Goal: Task Accomplishment & Management: Use online tool/utility

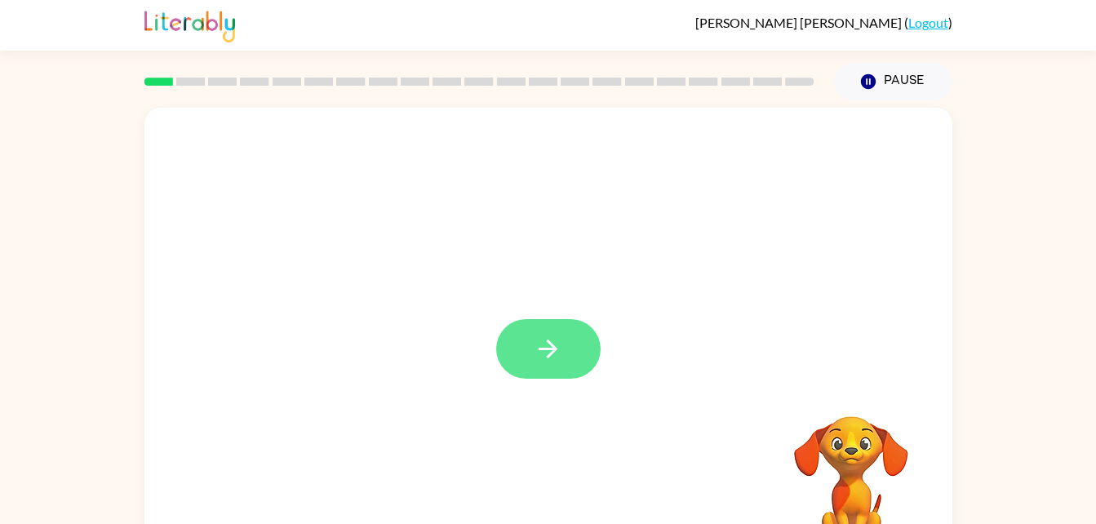
click at [570, 363] on button "button" at bounding box center [548, 349] width 104 height 60
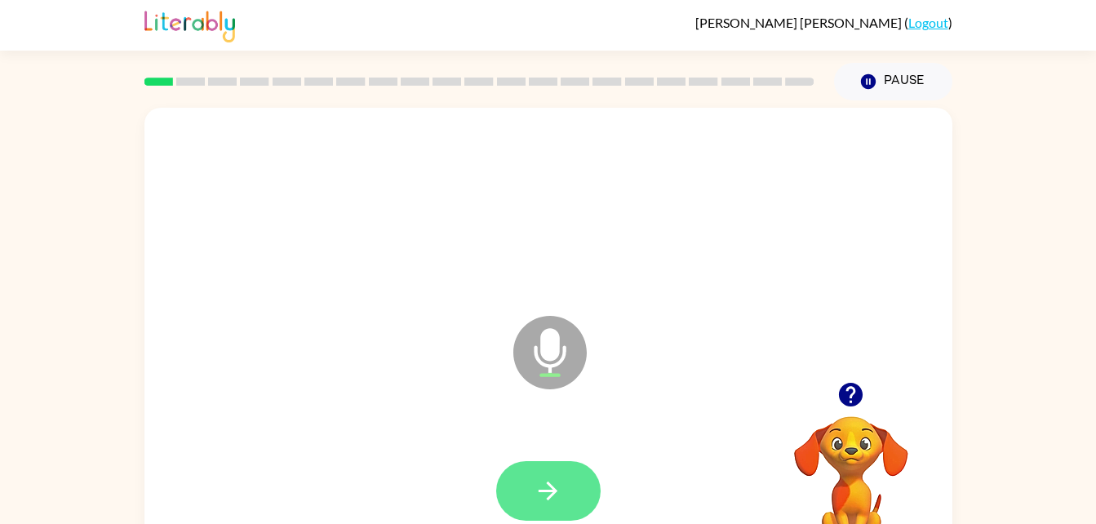
click at [562, 494] on button "button" at bounding box center [548, 491] width 104 height 60
click at [548, 495] on icon "button" at bounding box center [548, 491] width 29 height 29
click at [540, 473] on button "button" at bounding box center [548, 491] width 104 height 60
click at [555, 488] on icon "button" at bounding box center [548, 491] width 29 height 29
click at [548, 486] on icon "button" at bounding box center [548, 491] width 29 height 29
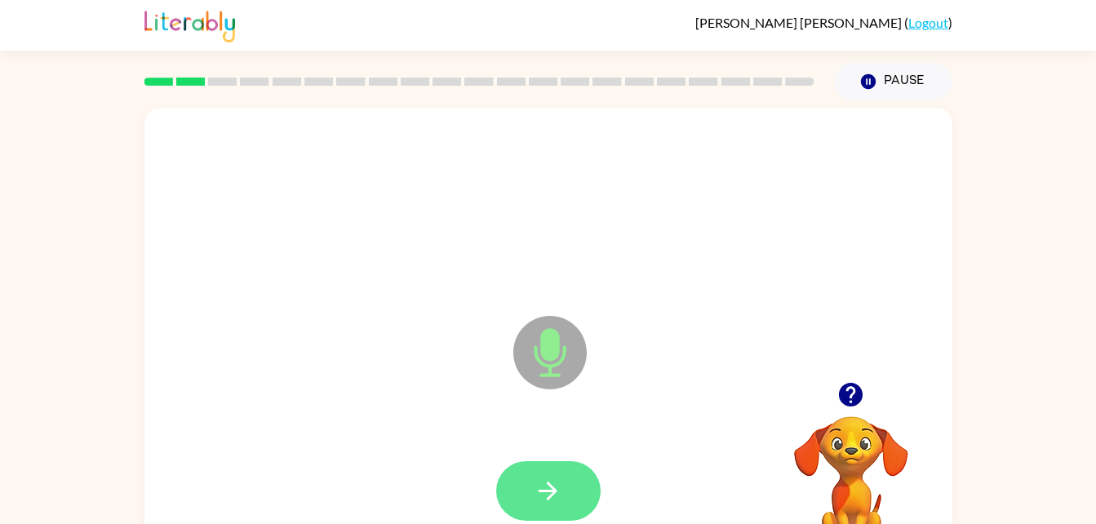
click at [571, 478] on button "button" at bounding box center [548, 491] width 104 height 60
click at [555, 465] on button "button" at bounding box center [548, 491] width 104 height 60
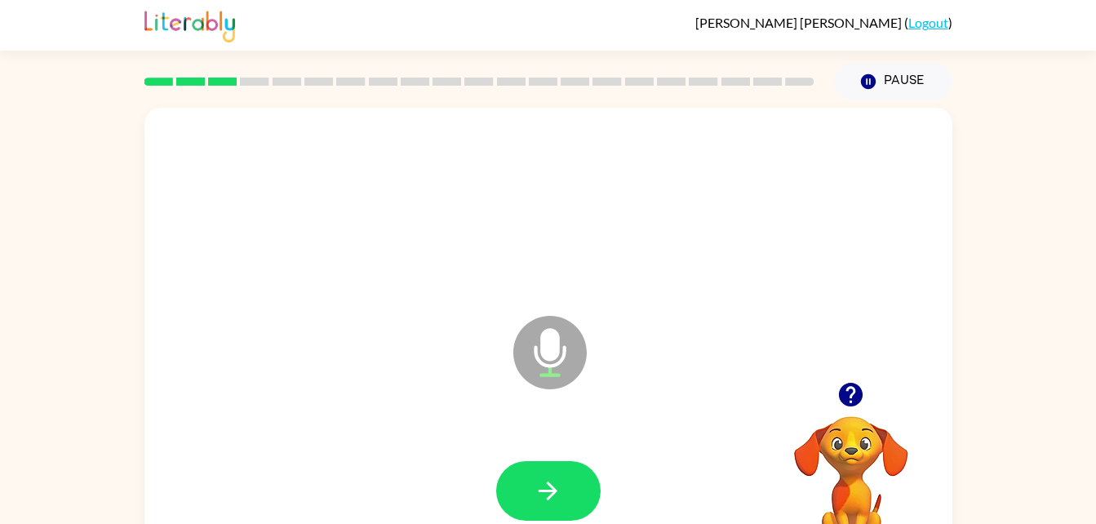
click at [858, 417] on video "Your browser must support playing .mp4 files to use Literably. Please try using…" at bounding box center [851, 472] width 163 height 163
click at [858, 400] on icon "button" at bounding box center [851, 395] width 24 height 24
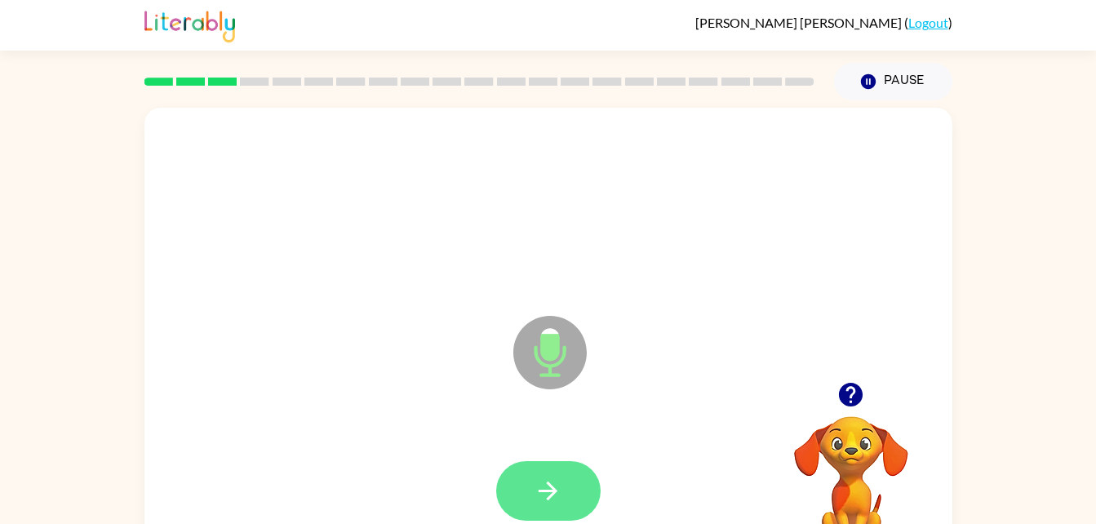
click at [560, 494] on icon "button" at bounding box center [548, 491] width 29 height 29
click at [556, 492] on icon "button" at bounding box center [548, 490] width 19 height 19
click at [528, 501] on button "button" at bounding box center [548, 491] width 104 height 60
click at [540, 495] on icon "button" at bounding box center [548, 491] width 29 height 29
click at [554, 499] on icon "button" at bounding box center [548, 491] width 29 height 29
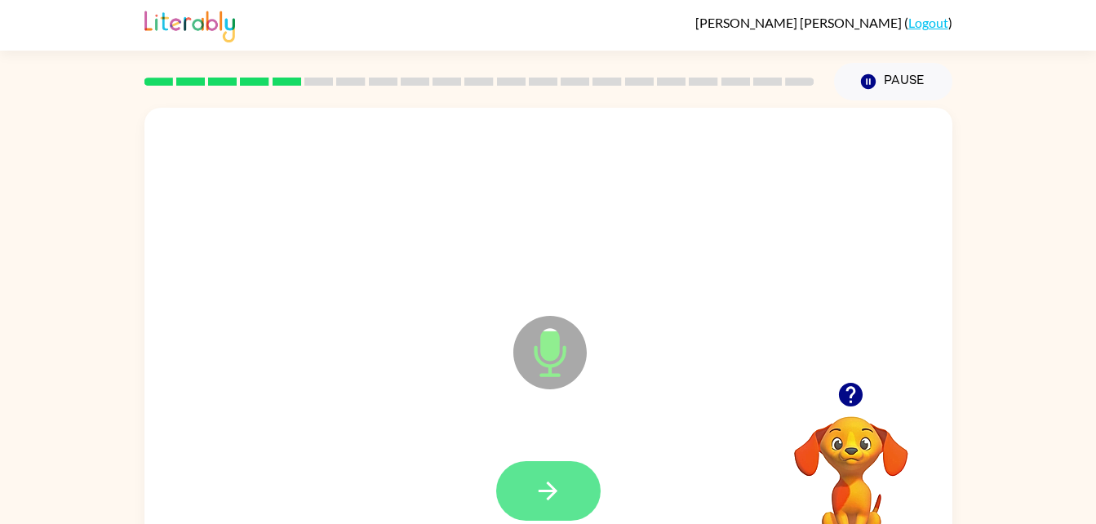
click at [532, 479] on button "button" at bounding box center [548, 491] width 104 height 60
click at [517, 508] on button "button" at bounding box center [548, 491] width 104 height 60
click at [534, 486] on icon "button" at bounding box center [548, 491] width 29 height 29
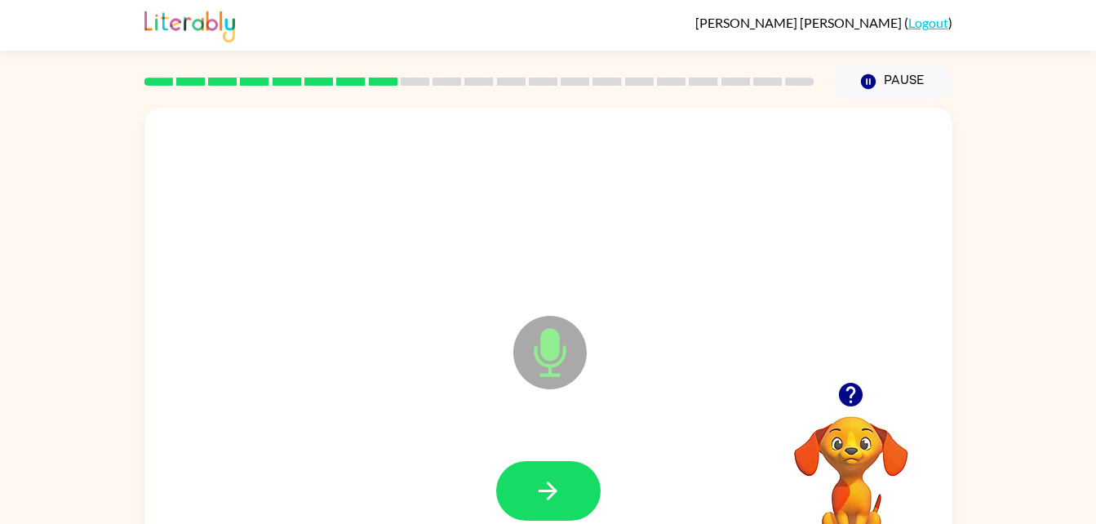
click at [832, 408] on div at bounding box center [851, 395] width 163 height 42
click at [863, 396] on icon "button" at bounding box center [851, 395] width 24 height 24
click at [541, 486] on icon "button" at bounding box center [548, 491] width 29 height 29
click at [563, 479] on button "button" at bounding box center [548, 491] width 104 height 60
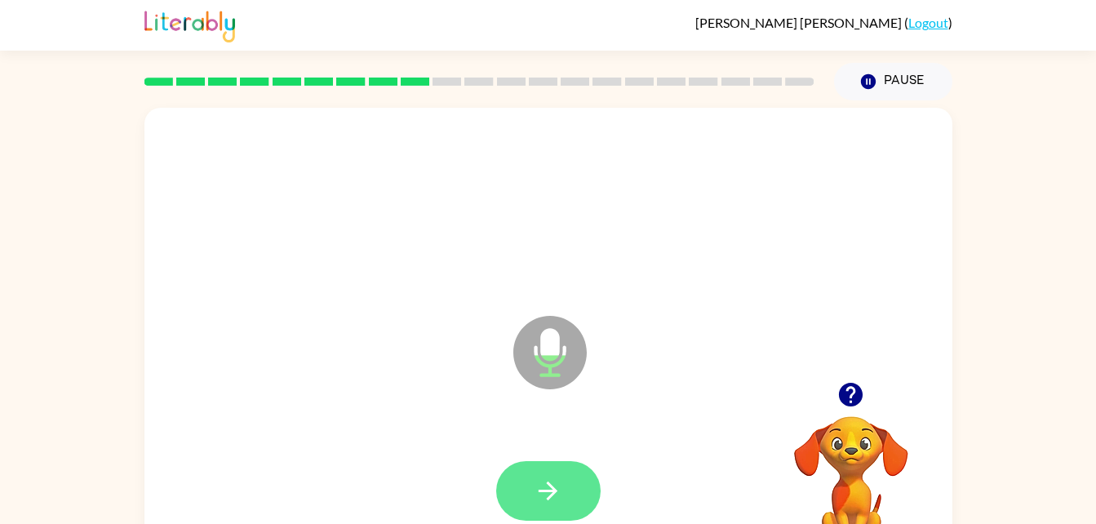
click at [541, 488] on icon "button" at bounding box center [548, 491] width 29 height 29
click at [561, 500] on icon "button" at bounding box center [548, 491] width 29 height 29
click at [559, 486] on icon "button" at bounding box center [548, 491] width 29 height 29
click at [549, 490] on icon "button" at bounding box center [548, 490] width 19 height 19
click at [541, 497] on icon "button" at bounding box center [548, 491] width 29 height 29
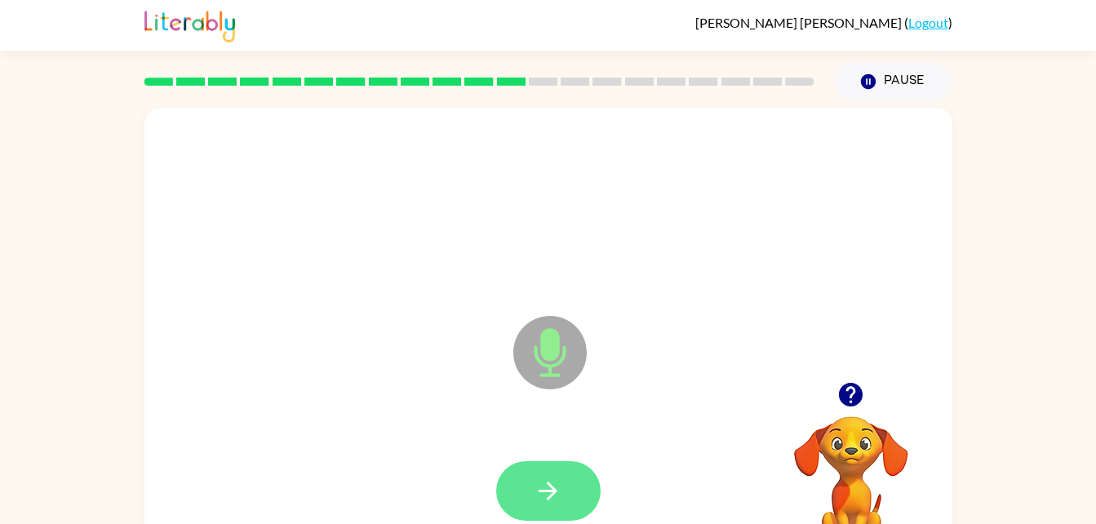
click at [542, 467] on button "button" at bounding box center [548, 491] width 104 height 60
click at [553, 490] on icon "button" at bounding box center [548, 490] width 19 height 19
click at [559, 484] on icon "button" at bounding box center [548, 491] width 29 height 29
click at [545, 492] on icon "button" at bounding box center [548, 491] width 29 height 29
click at [535, 483] on icon "button" at bounding box center [548, 491] width 29 height 29
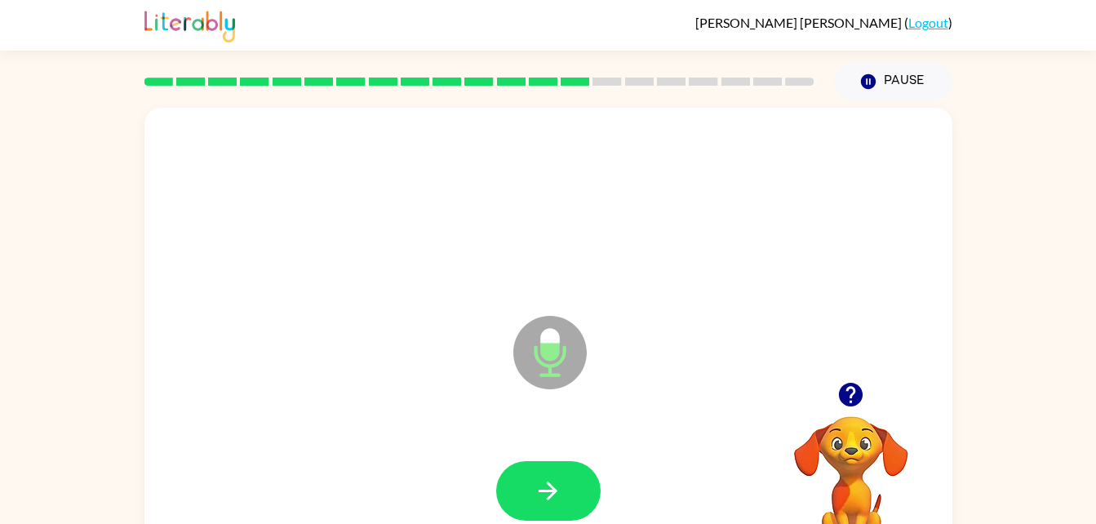
click at [851, 386] on icon "button" at bounding box center [851, 395] width 24 height 24
click at [548, 495] on icon "button" at bounding box center [548, 491] width 29 height 29
click at [561, 486] on icon "button" at bounding box center [548, 491] width 29 height 29
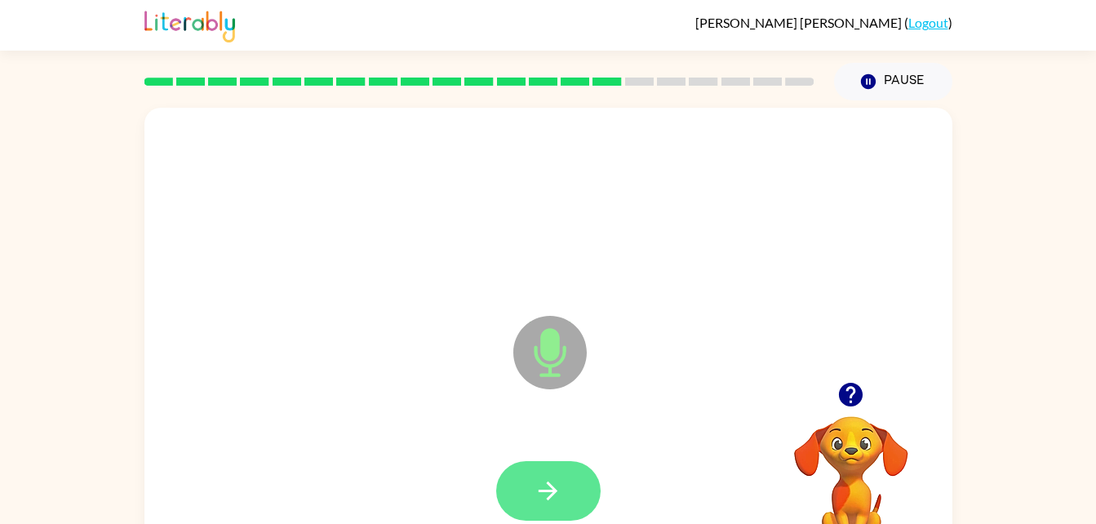
click at [547, 492] on icon "button" at bounding box center [548, 491] width 29 height 29
click at [560, 506] on button "button" at bounding box center [548, 491] width 104 height 60
click at [561, 484] on icon "button" at bounding box center [548, 491] width 29 height 29
click at [544, 493] on icon "button" at bounding box center [548, 491] width 29 height 29
click at [555, 480] on icon "button" at bounding box center [548, 491] width 29 height 29
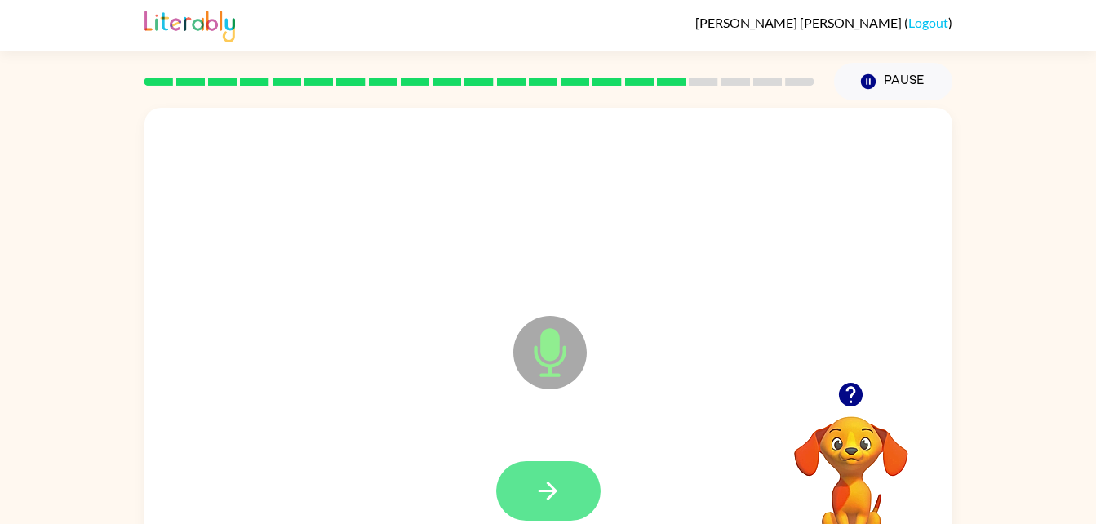
click at [560, 505] on button "button" at bounding box center [548, 491] width 104 height 60
click at [548, 490] on icon "button" at bounding box center [548, 490] width 19 height 19
click at [521, 487] on button "button" at bounding box center [548, 491] width 104 height 60
click at [553, 464] on button "button" at bounding box center [548, 491] width 104 height 60
click at [579, 486] on button "button" at bounding box center [548, 491] width 104 height 60
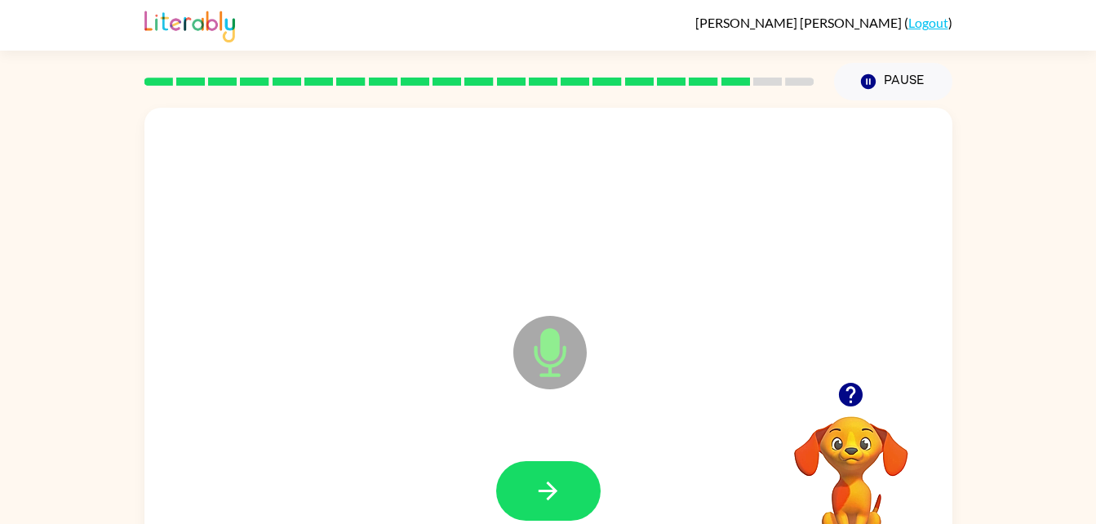
click at [836, 418] on video "Your browser must support playing .mp4 files to use Literably. Please try using…" at bounding box center [851, 472] width 163 height 163
click at [857, 397] on icon "button" at bounding box center [851, 395] width 24 height 24
click at [845, 410] on button "button" at bounding box center [851, 395] width 42 height 42
click at [571, 514] on button "button" at bounding box center [548, 491] width 104 height 60
click at [563, 488] on button "button" at bounding box center [548, 491] width 104 height 60
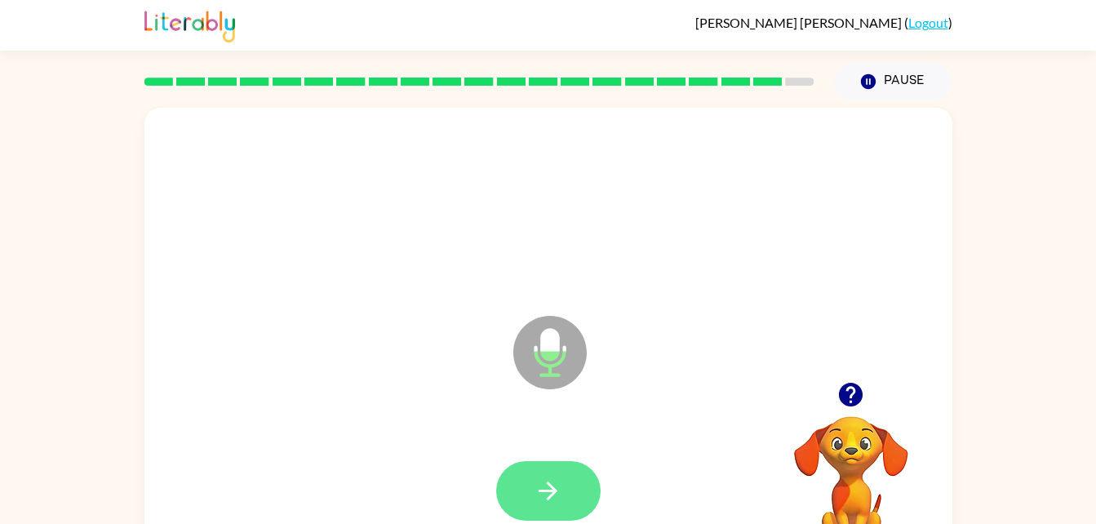
click at [580, 508] on button "button" at bounding box center [548, 491] width 104 height 60
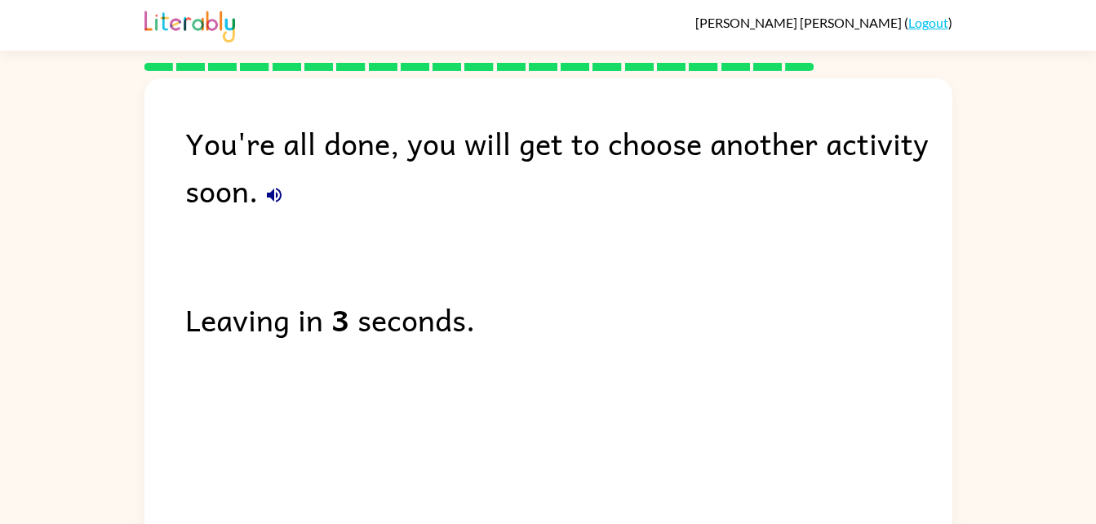
click at [279, 197] on icon "button" at bounding box center [274, 195] width 15 height 15
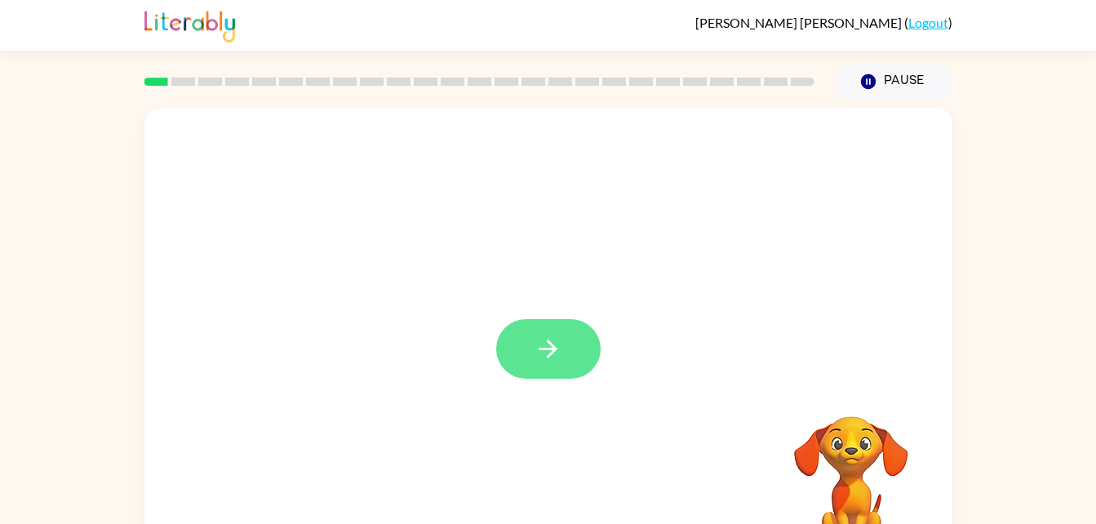
click at [529, 342] on button "button" at bounding box center [548, 349] width 104 height 60
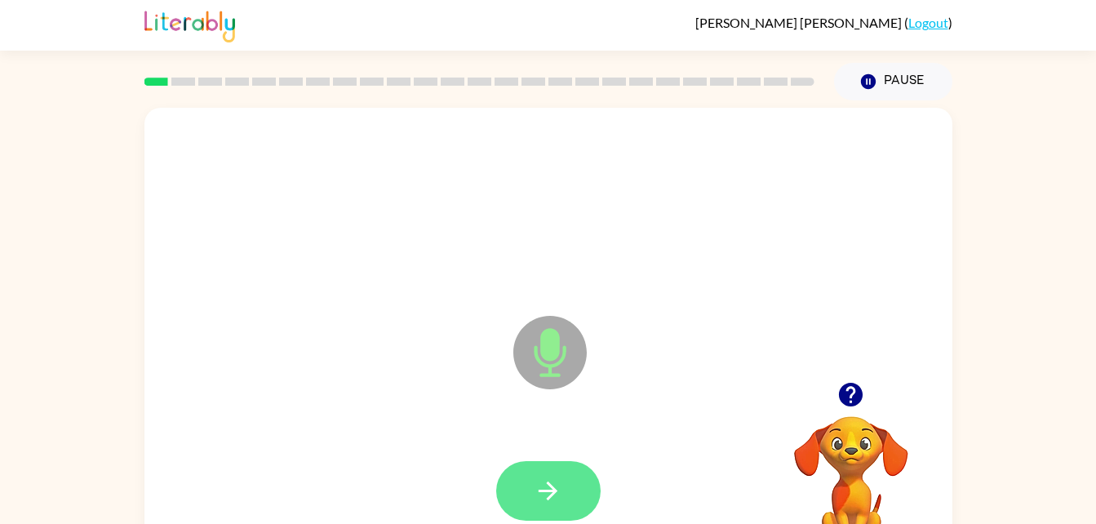
click at [553, 481] on icon "button" at bounding box center [548, 491] width 29 height 29
click at [566, 488] on button "button" at bounding box center [548, 491] width 104 height 60
click at [565, 488] on button "button" at bounding box center [548, 491] width 104 height 60
click at [545, 508] on button "button" at bounding box center [548, 491] width 104 height 60
click at [552, 495] on icon "button" at bounding box center [548, 490] width 19 height 19
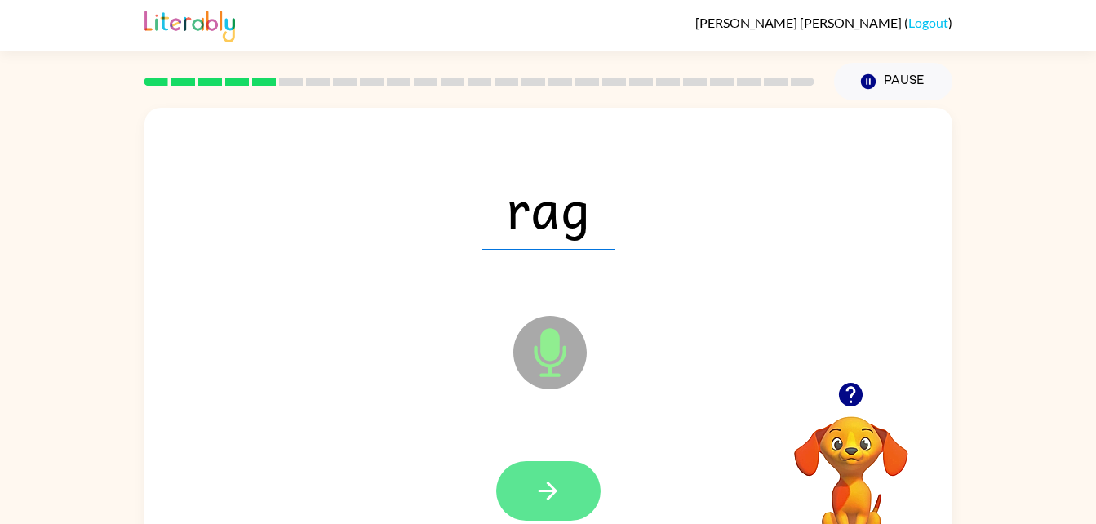
click at [570, 504] on button "button" at bounding box center [548, 491] width 104 height 60
click at [552, 495] on icon "button" at bounding box center [548, 490] width 19 height 19
click at [550, 472] on button "button" at bounding box center [548, 491] width 104 height 60
click at [558, 485] on icon "button" at bounding box center [548, 491] width 29 height 29
click at [554, 502] on icon "button" at bounding box center [548, 491] width 29 height 29
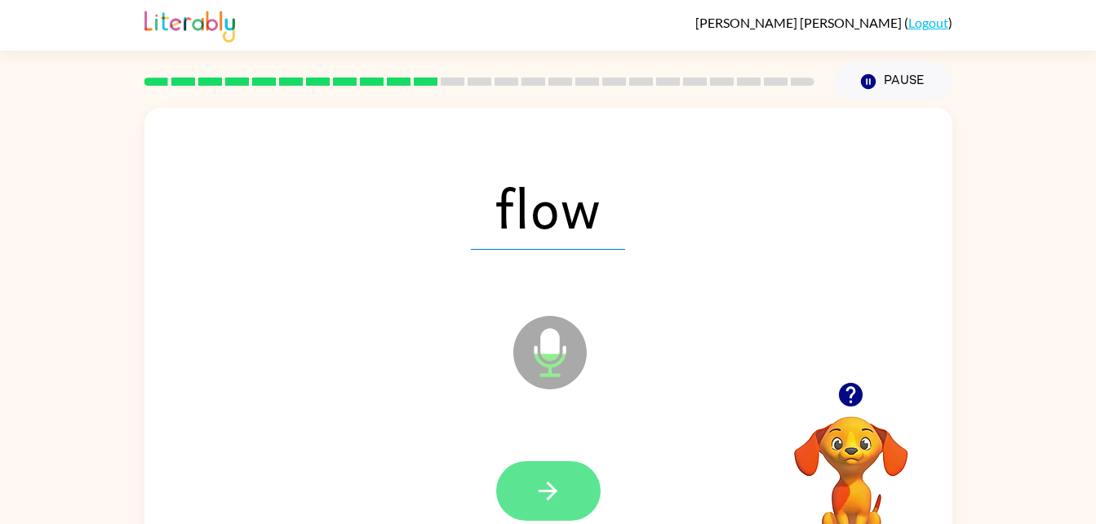
click at [563, 493] on button "button" at bounding box center [548, 491] width 104 height 60
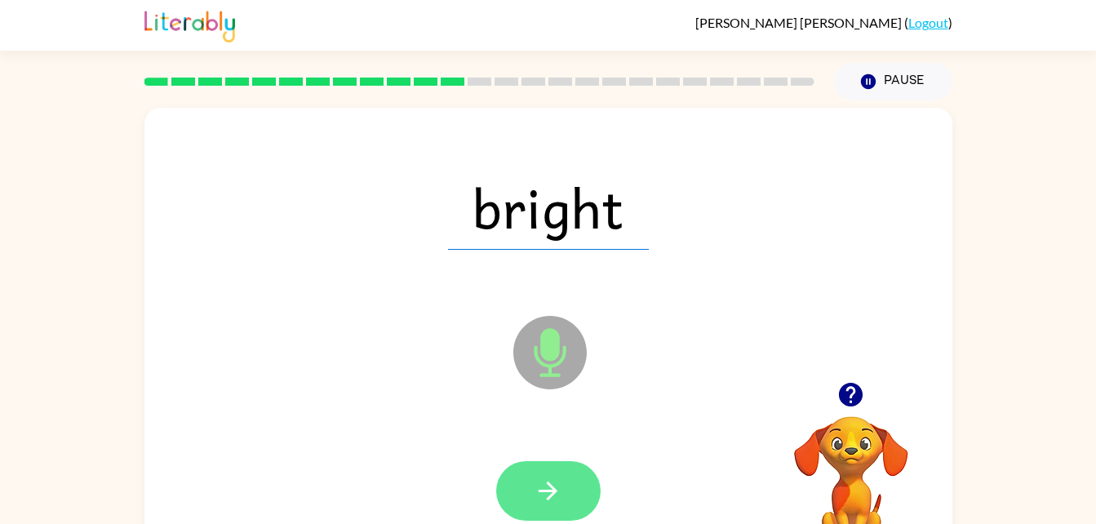
click at [560, 486] on icon "button" at bounding box center [548, 491] width 29 height 29
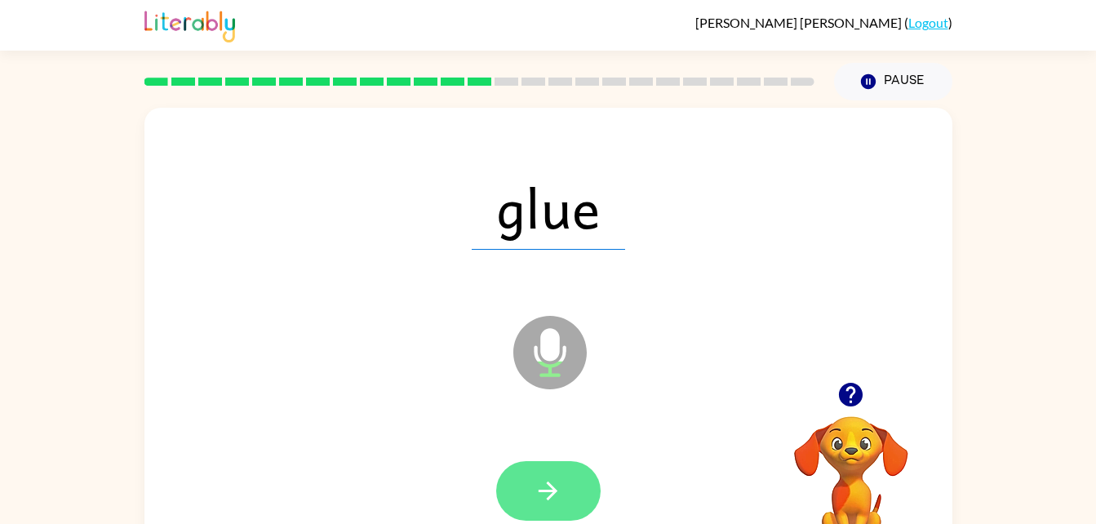
click at [550, 512] on button "button" at bounding box center [548, 491] width 104 height 60
click at [554, 500] on icon "button" at bounding box center [548, 491] width 29 height 29
click at [557, 478] on icon "button" at bounding box center [548, 491] width 29 height 29
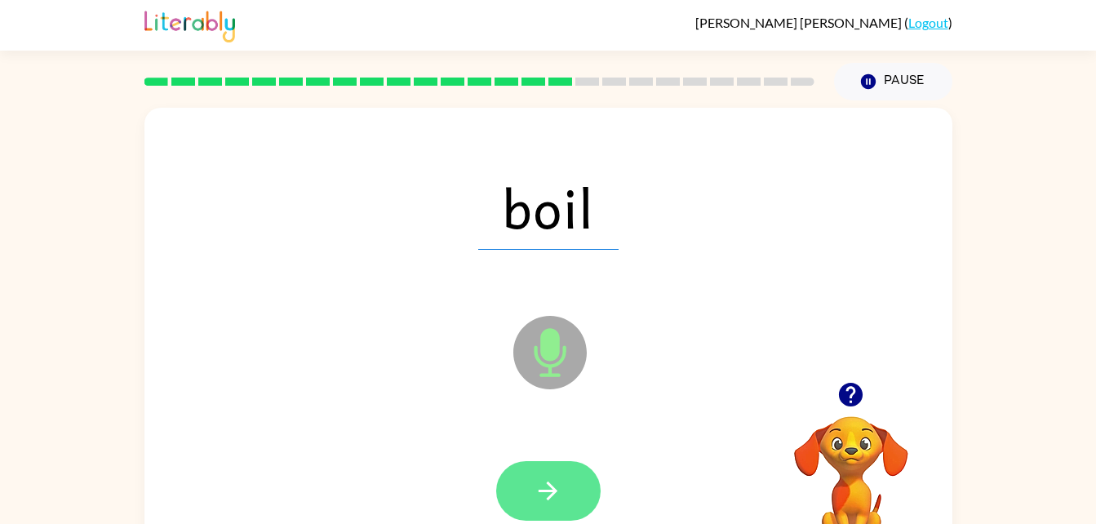
click at [552, 499] on icon "button" at bounding box center [548, 491] width 29 height 29
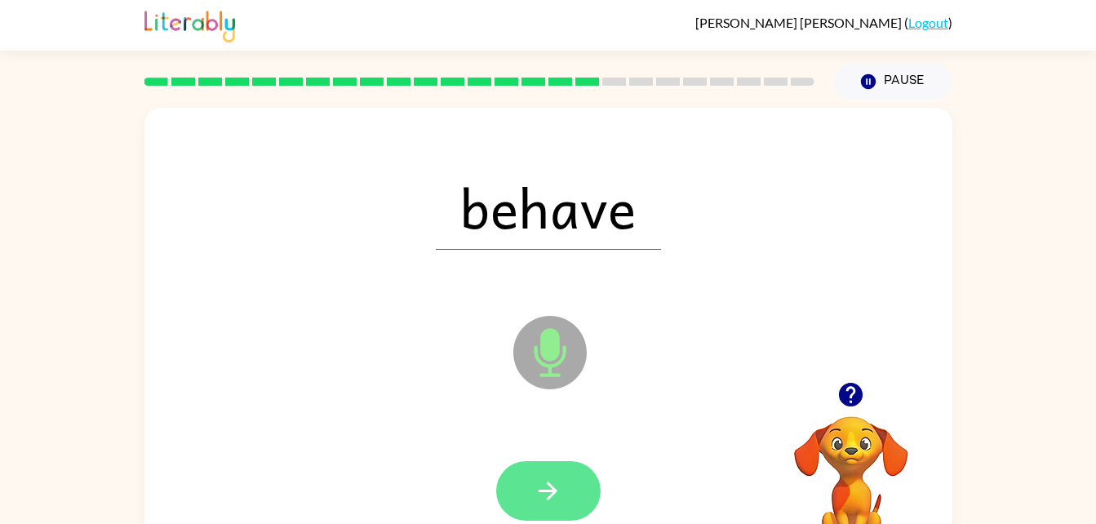
click at [565, 484] on button "button" at bounding box center [548, 491] width 104 height 60
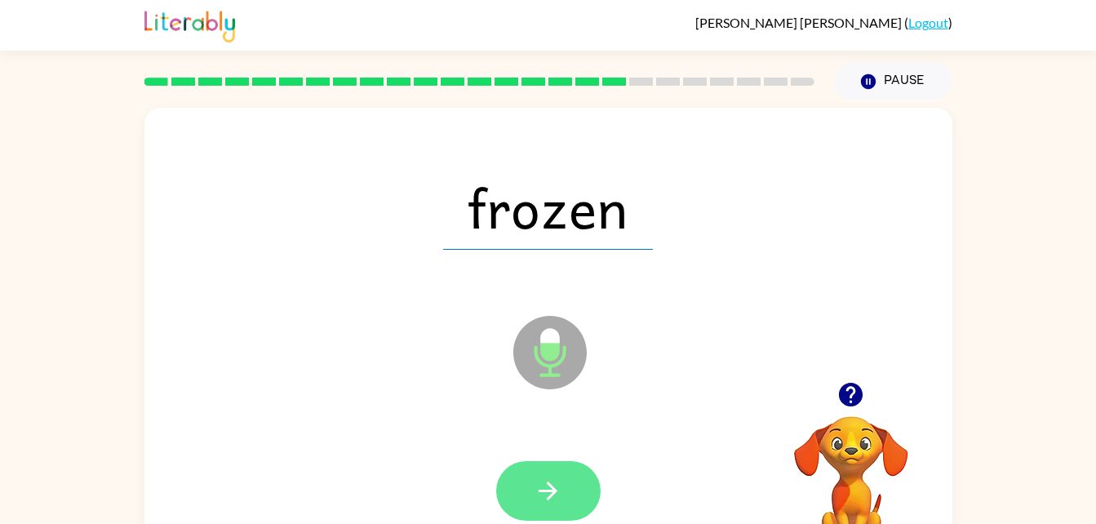
click at [561, 499] on icon "button" at bounding box center [548, 491] width 29 height 29
click at [548, 499] on icon "button" at bounding box center [548, 490] width 19 height 19
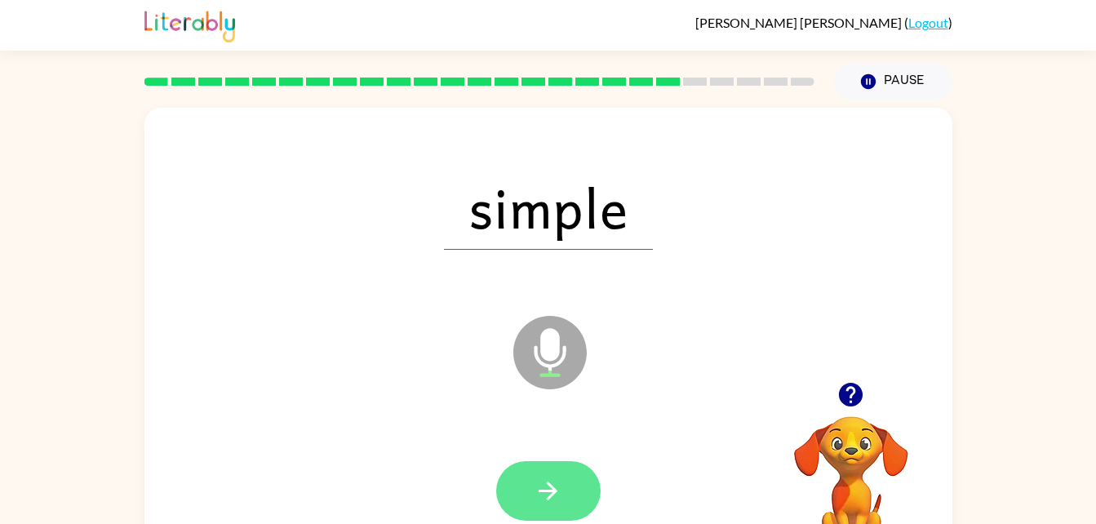
click at [531, 490] on button "button" at bounding box center [548, 491] width 104 height 60
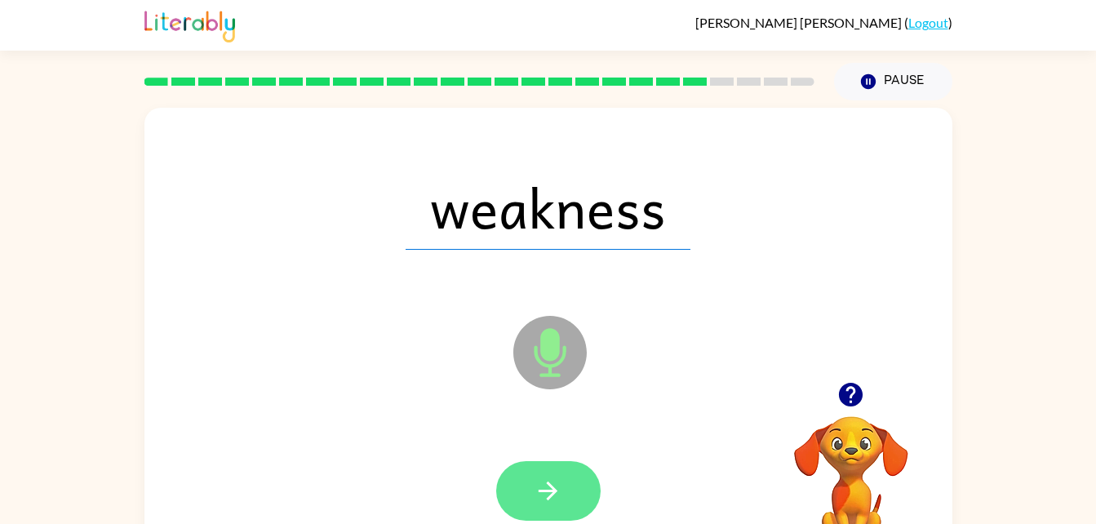
click at [557, 497] on icon "button" at bounding box center [548, 491] width 29 height 29
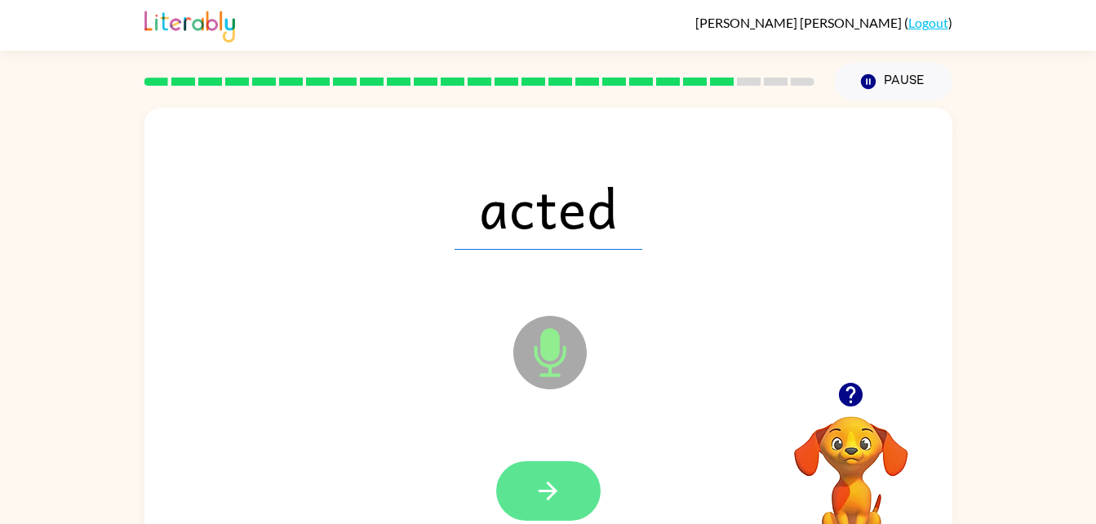
click at [555, 508] on button "button" at bounding box center [548, 491] width 104 height 60
click at [544, 515] on button "button" at bounding box center [548, 491] width 104 height 60
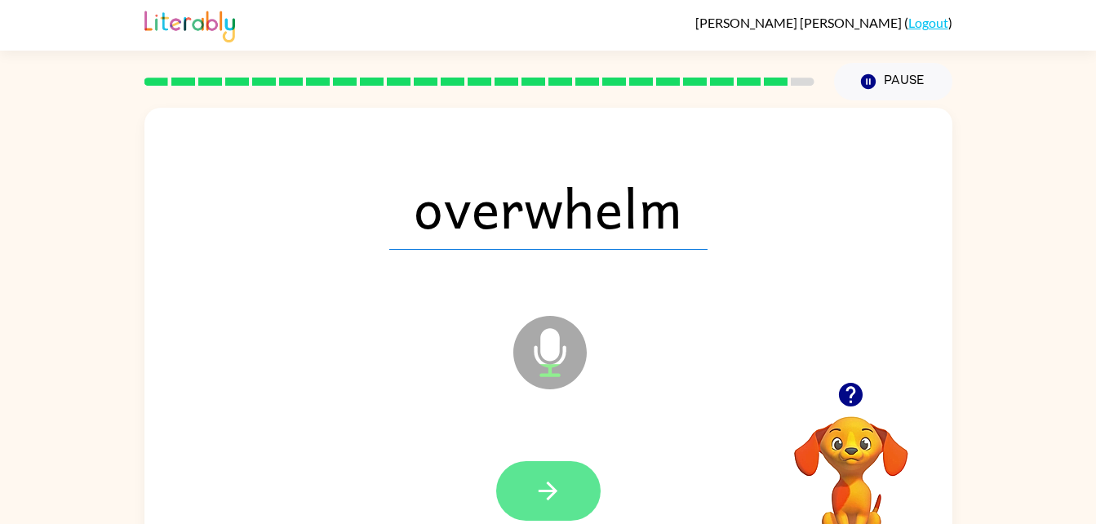
click at [543, 467] on button "button" at bounding box center [548, 491] width 104 height 60
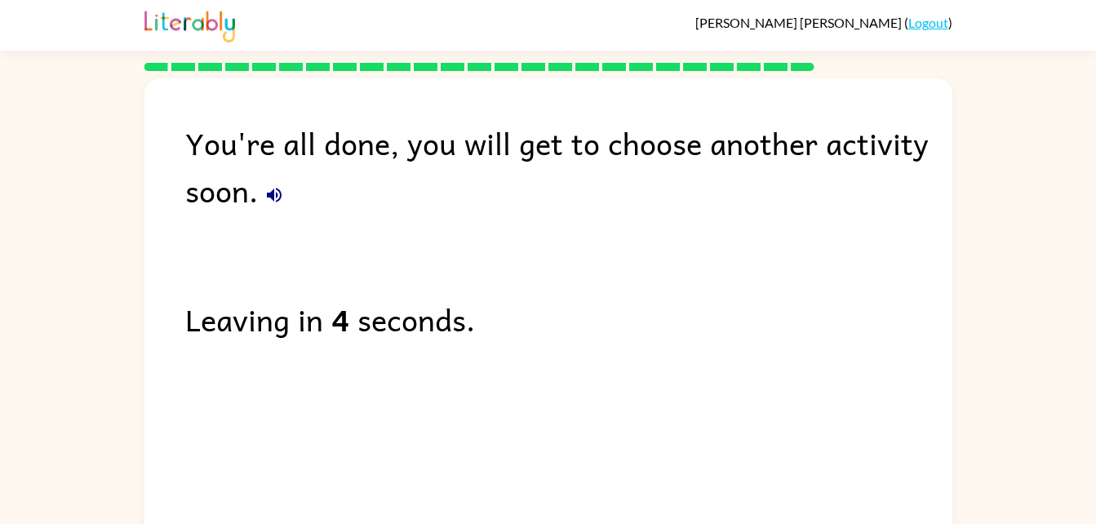
click at [278, 198] on icon "button" at bounding box center [274, 195] width 20 height 20
